Goal: Transaction & Acquisition: Purchase product/service

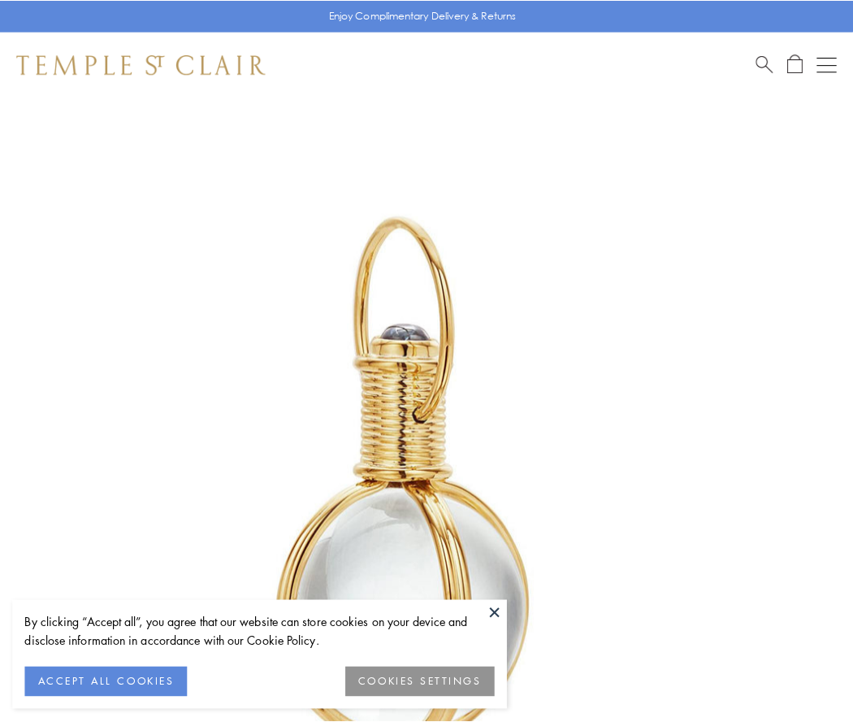
scroll to position [424, 0]
